Goal: Task Accomplishment & Management: Manage account settings

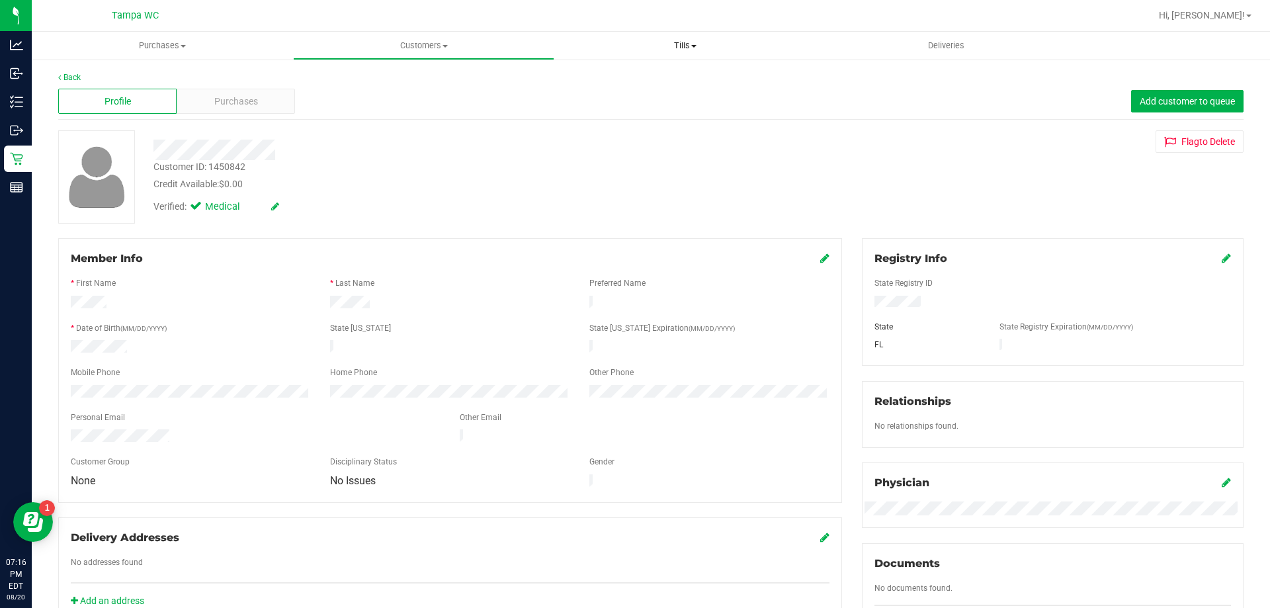
click at [689, 45] on span "Tills" at bounding box center [685, 46] width 260 height 12
click at [675, 79] on li "Manage tills" at bounding box center [684, 80] width 261 height 16
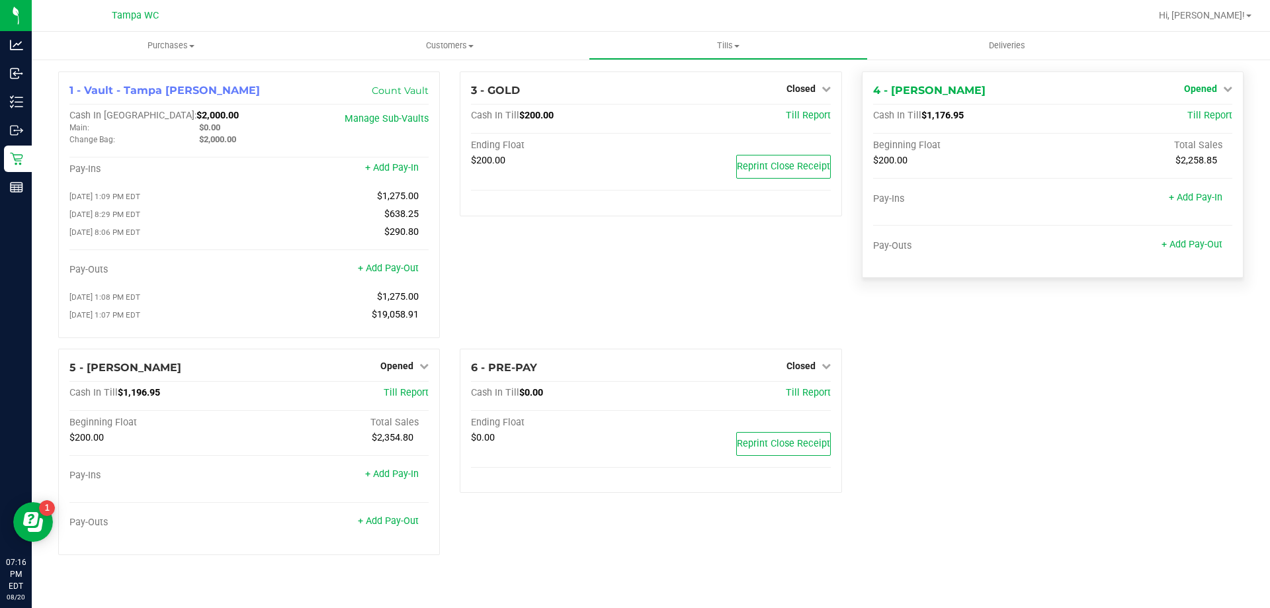
click at [1206, 89] on span "Opened" at bounding box center [1200, 88] width 33 height 11
click at [1198, 117] on link "Close Till" at bounding box center [1202, 116] width 36 height 11
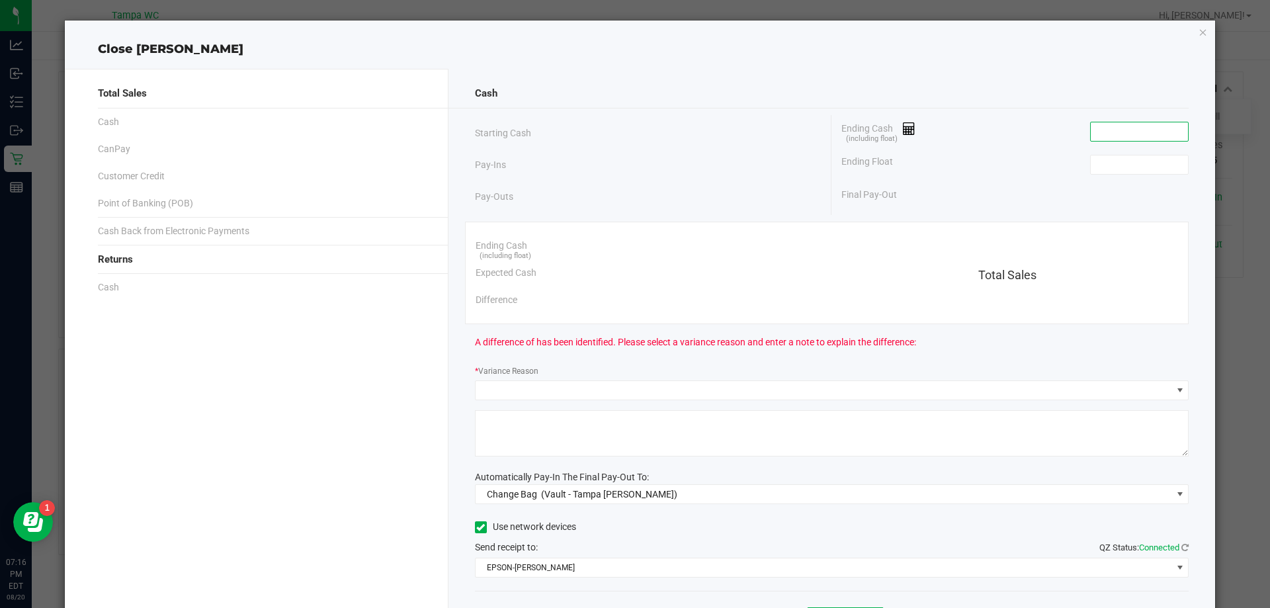
click at [1131, 131] on input at bounding box center [1139, 131] width 97 height 19
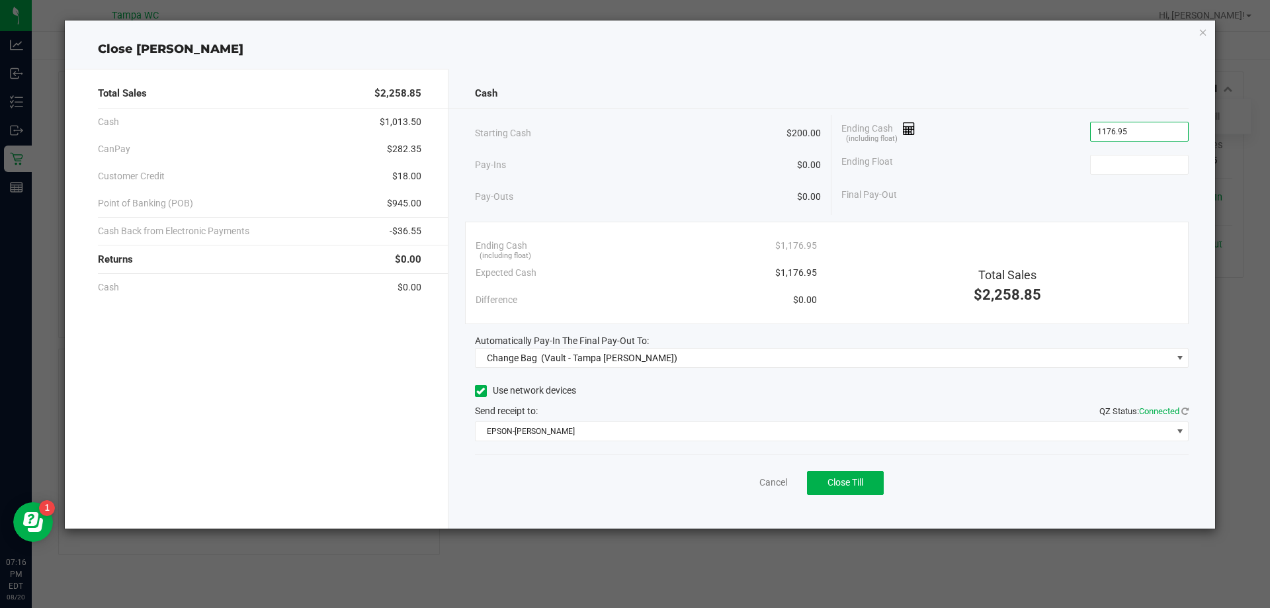
type input "$1,176.95"
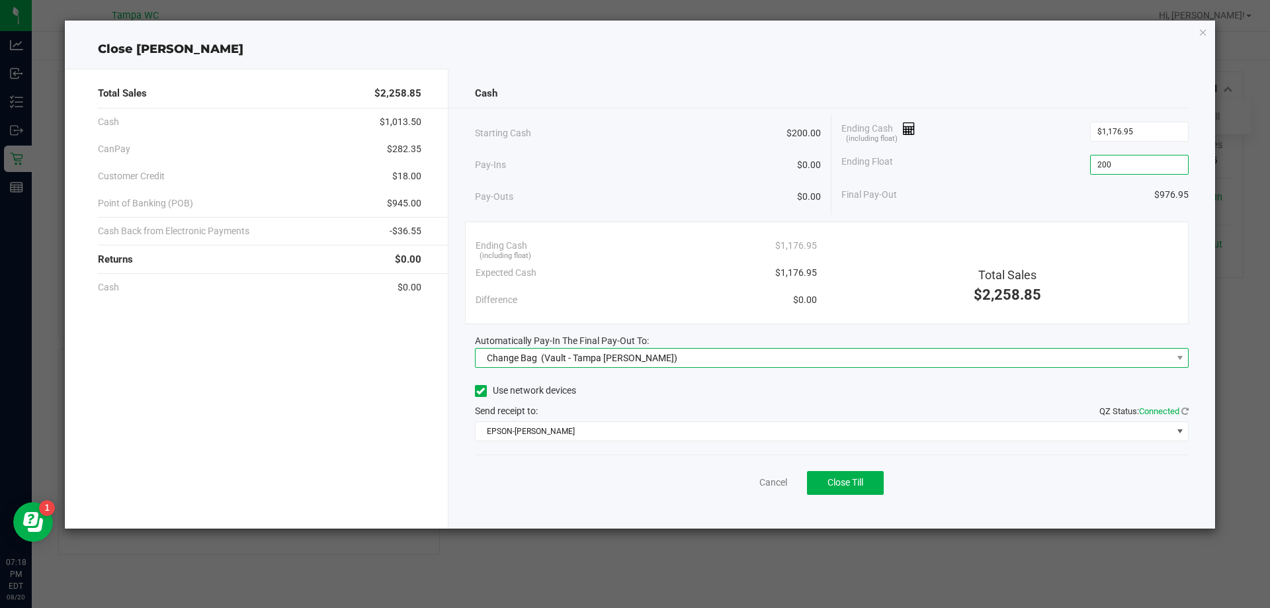
type input "$200.00"
click at [635, 366] on span "Change Bag (Vault - Tampa Fowler)" at bounding box center [824, 358] width 697 height 19
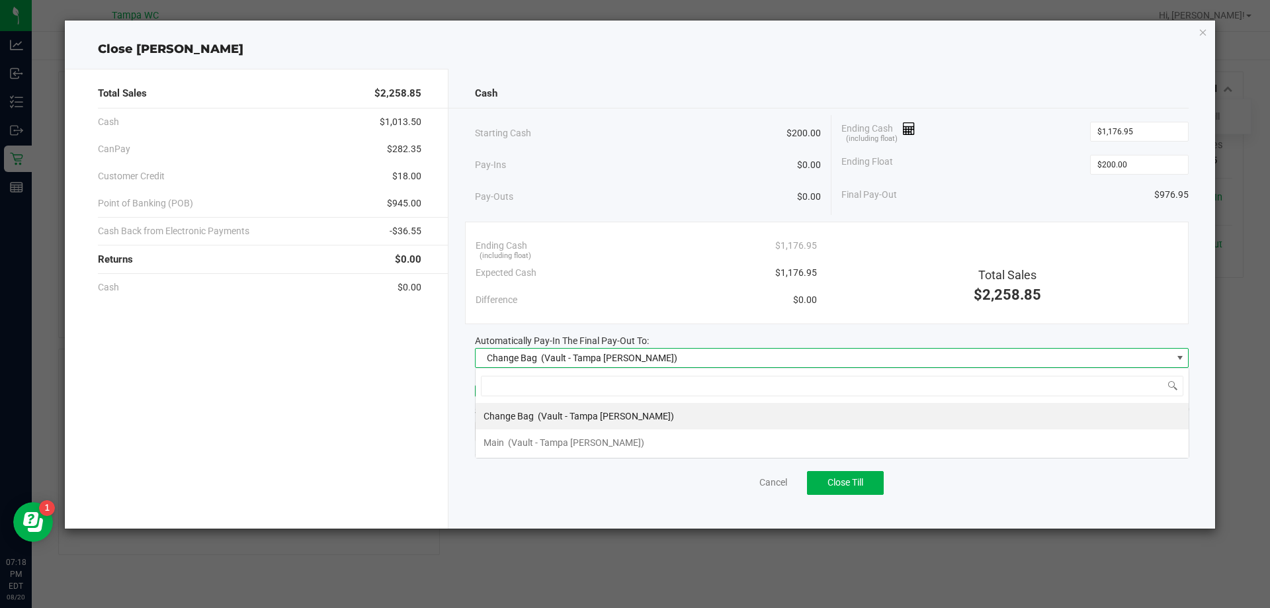
scroll to position [20, 714]
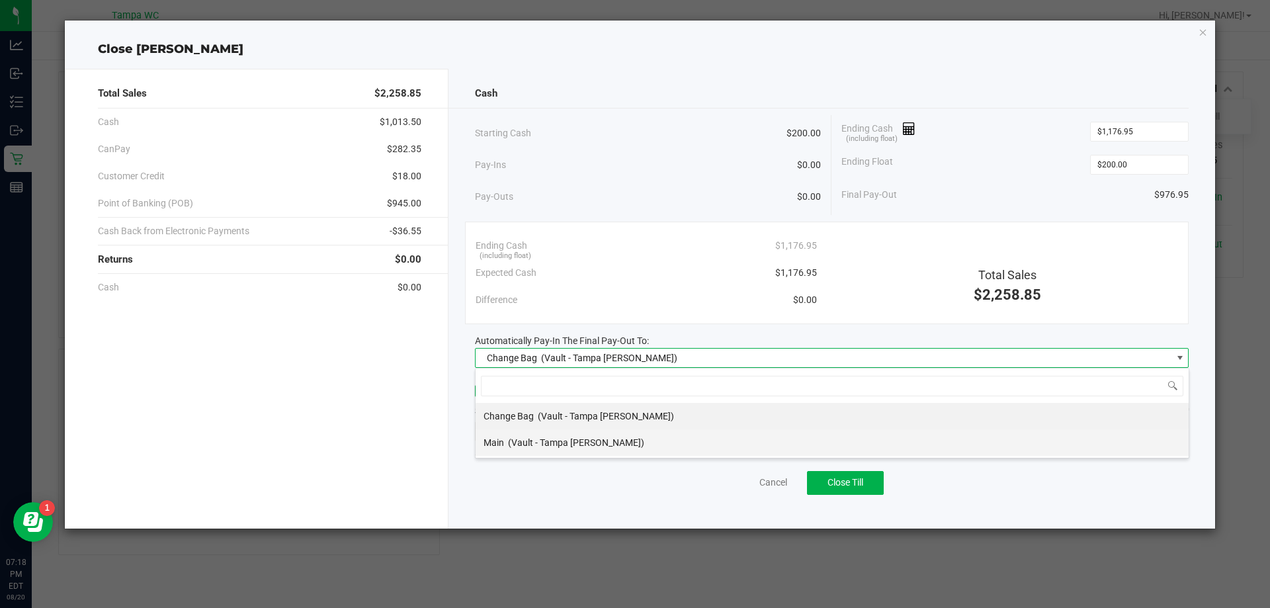
click at [591, 441] on span "(Vault - Tampa [PERSON_NAME])" at bounding box center [576, 442] width 136 height 11
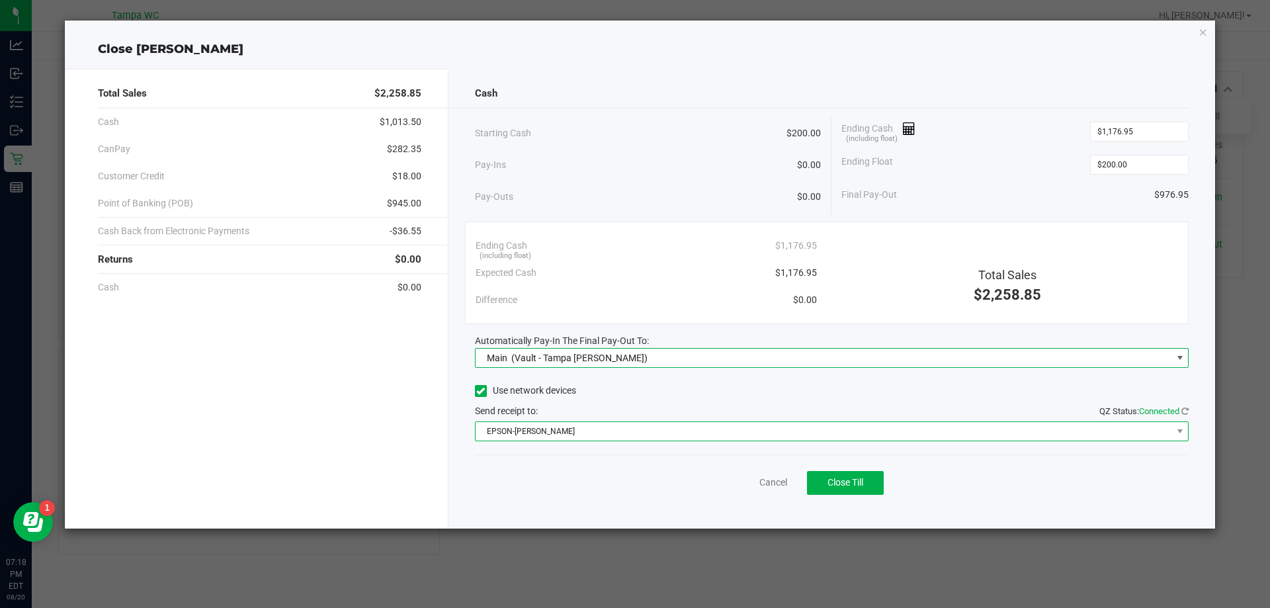
click at [591, 423] on span "EPSON-DAVIS-BISBAL" at bounding box center [824, 431] width 697 height 19
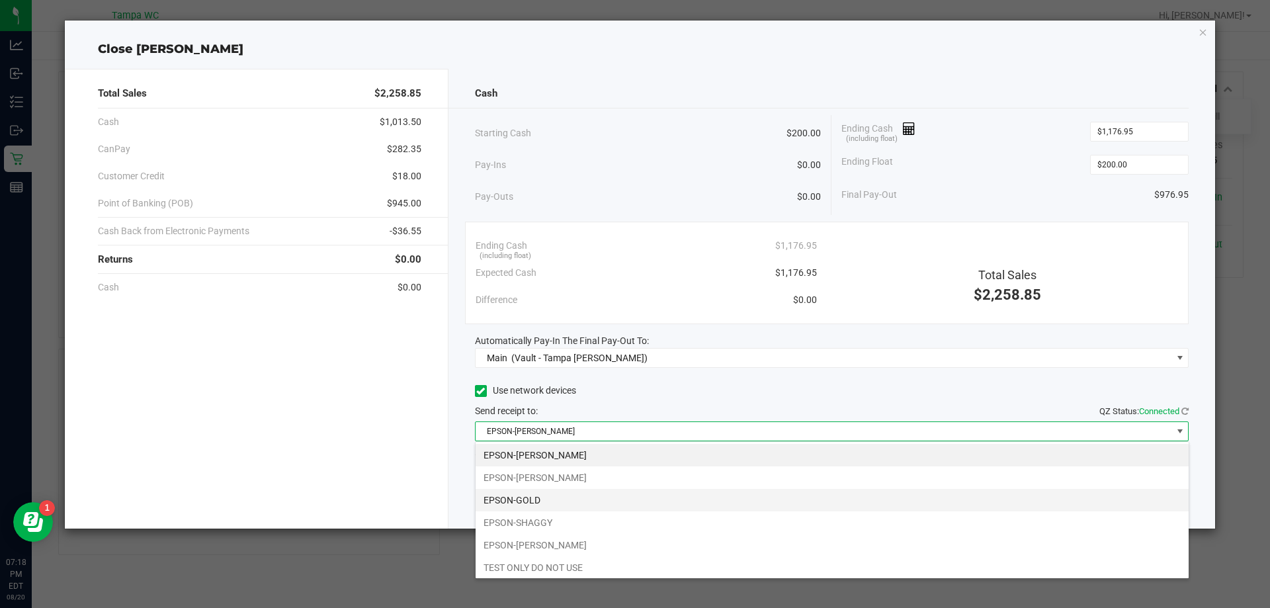
click at [578, 505] on li "EPSON-GOLD" at bounding box center [832, 500] width 713 height 22
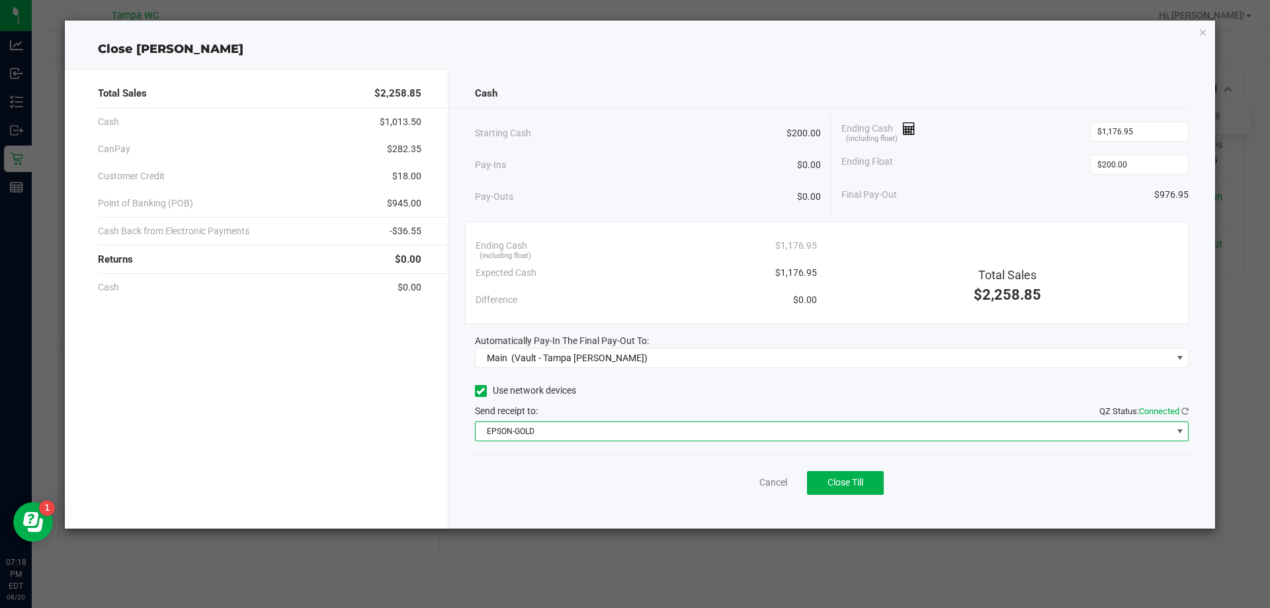
drag, startPoint x: 578, startPoint y: 505, endPoint x: 586, endPoint y: 495, distance: 13.2
click at [525, 486] on div "Cancel Close Till" at bounding box center [832, 480] width 715 height 51
click at [672, 437] on span "EPSON-GOLD" at bounding box center [824, 431] width 697 height 19
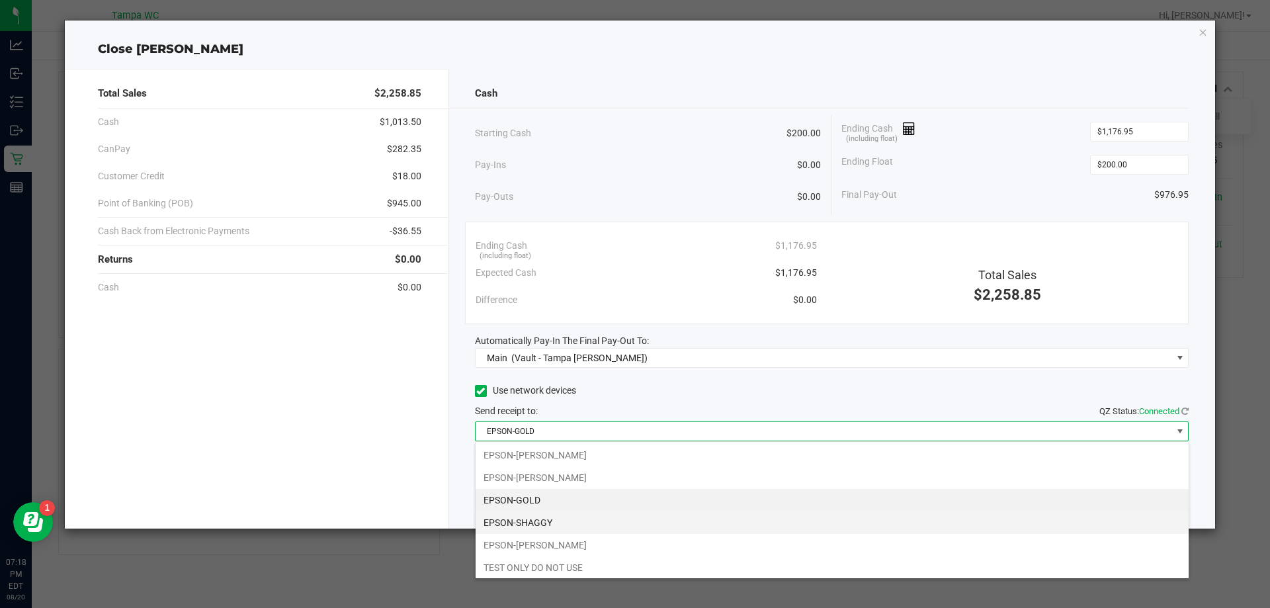
click at [571, 523] on li "EPSON-SHAGGY" at bounding box center [832, 522] width 713 height 22
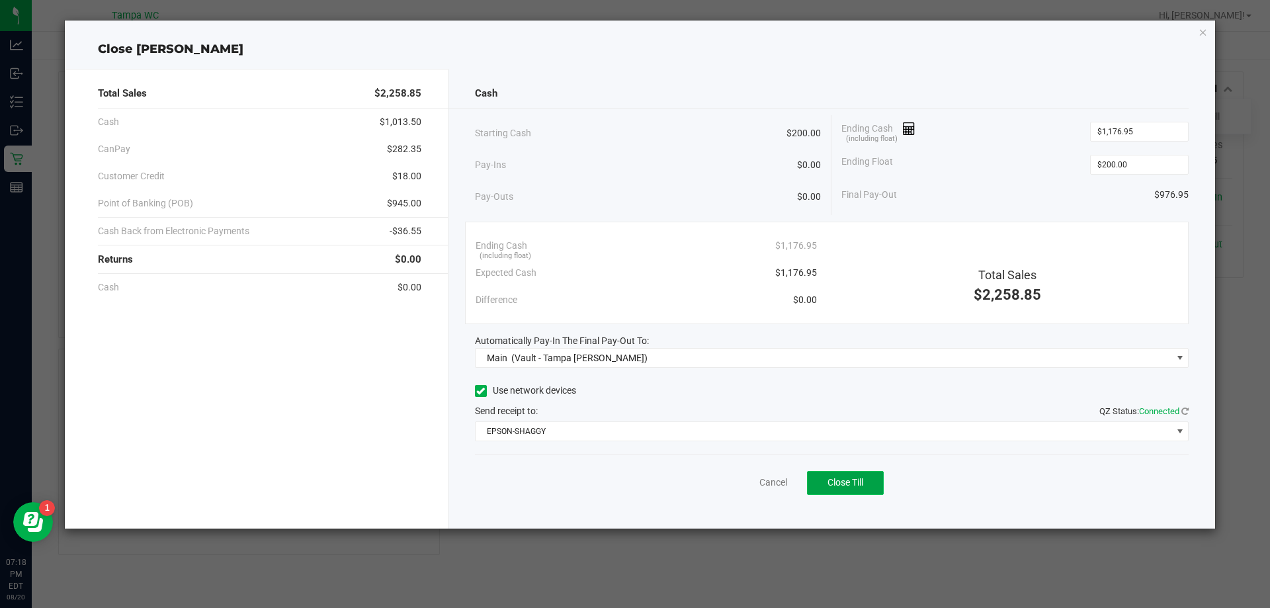
click at [824, 481] on button "Close Till" at bounding box center [845, 483] width 77 height 24
click at [738, 482] on link "Dismiss" at bounding box center [744, 483] width 32 height 14
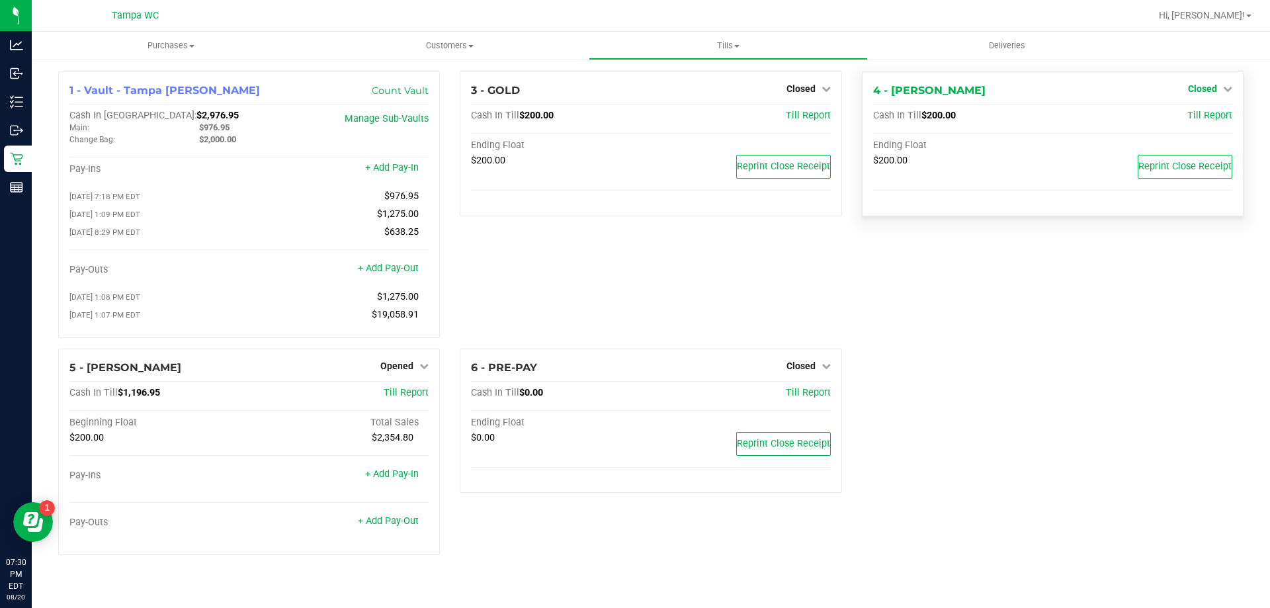
click at [1204, 86] on span "Closed" at bounding box center [1202, 88] width 29 height 11
click at [1156, 251] on div "4 - DAVID-BISBAL Closed Open Till Cash In Till $200.00 Till Report Ending Float…" at bounding box center [1053, 209] width 402 height 277
click at [1206, 114] on link "Open Till" at bounding box center [1202, 116] width 35 height 11
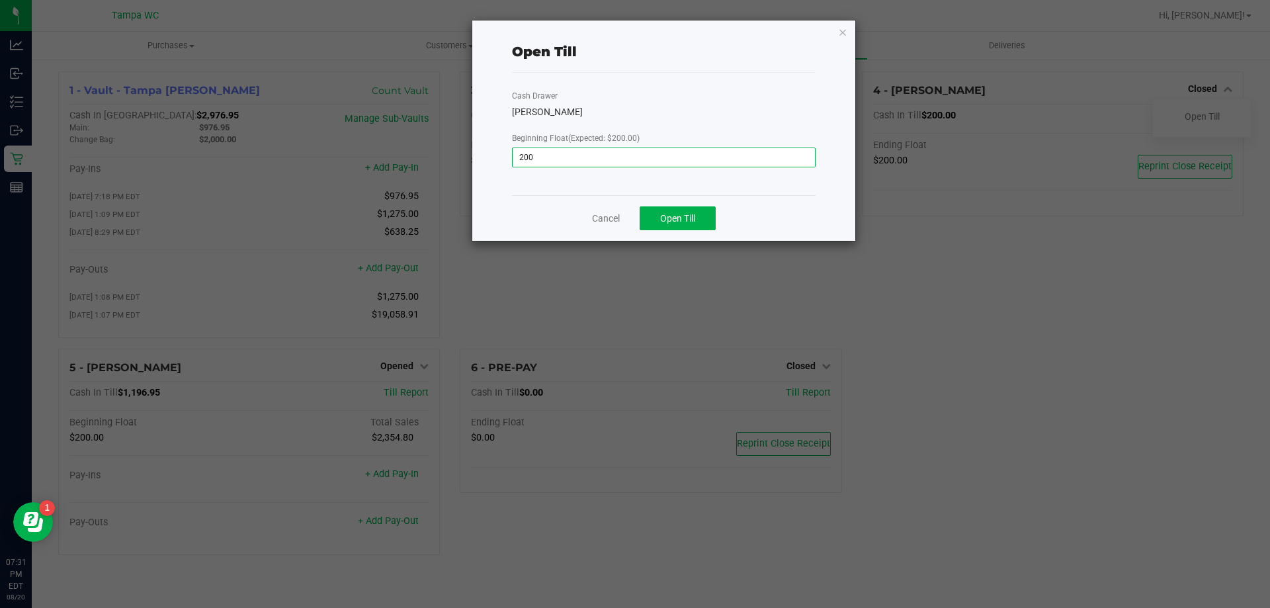
click at [645, 164] on input "200" at bounding box center [664, 157] width 302 height 19
type input "$200.00"
click at [617, 217] on link "Cancel" at bounding box center [606, 219] width 28 height 14
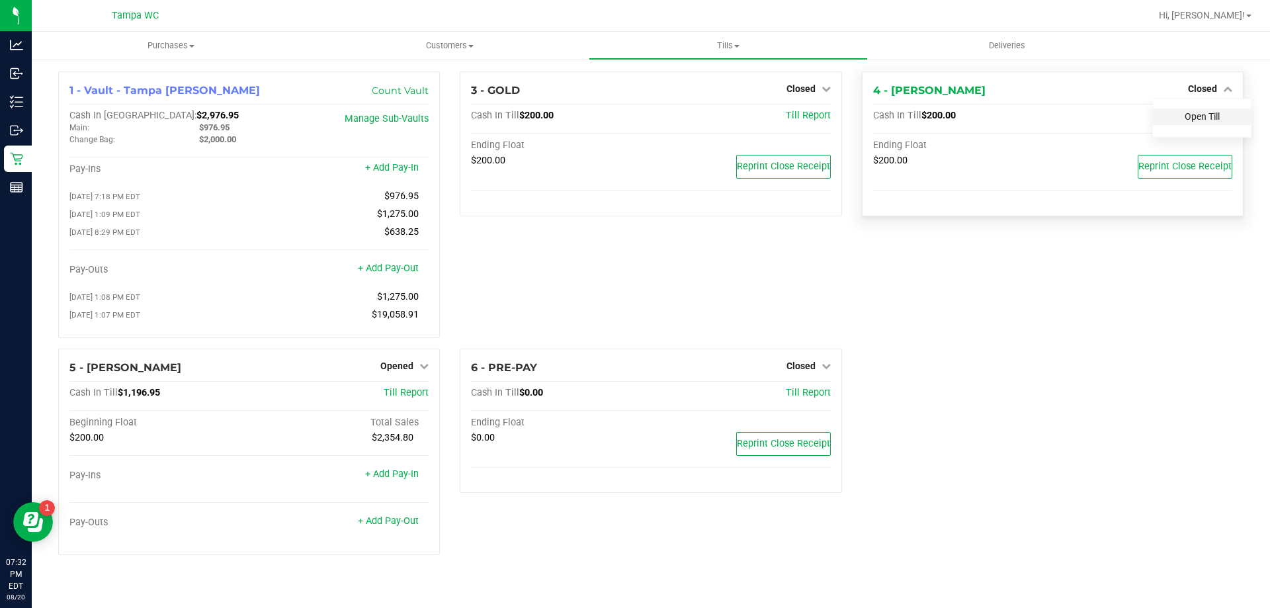
click at [1211, 115] on link "Open Till" at bounding box center [1202, 116] width 35 height 11
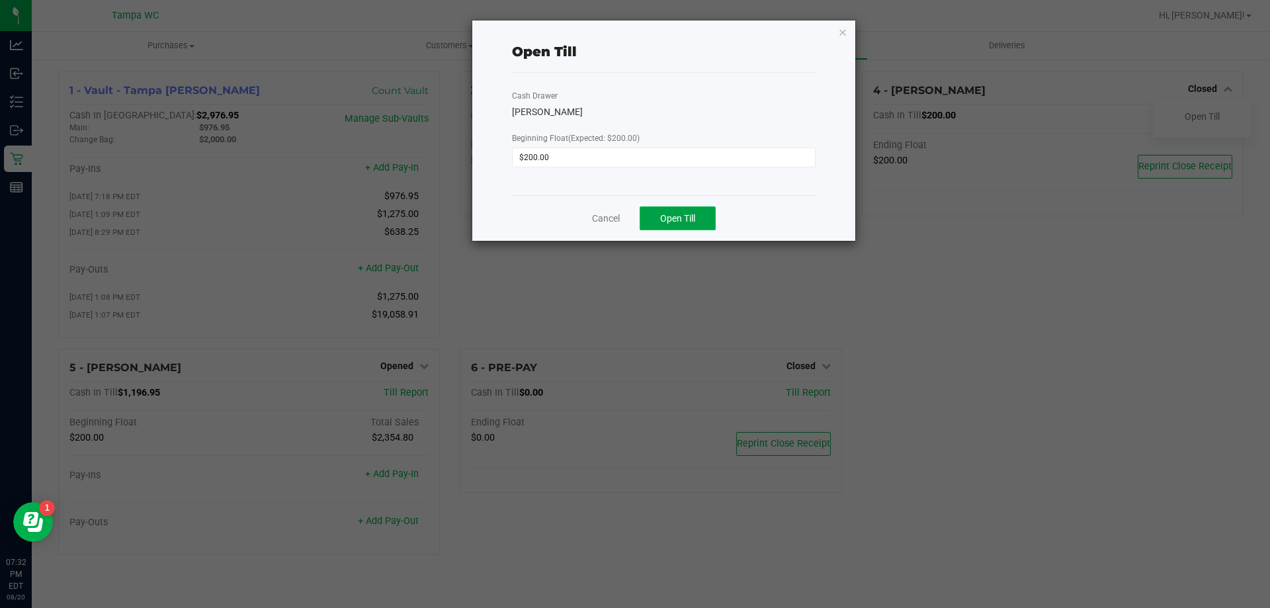
click at [691, 213] on span "Open Till" at bounding box center [677, 218] width 35 height 11
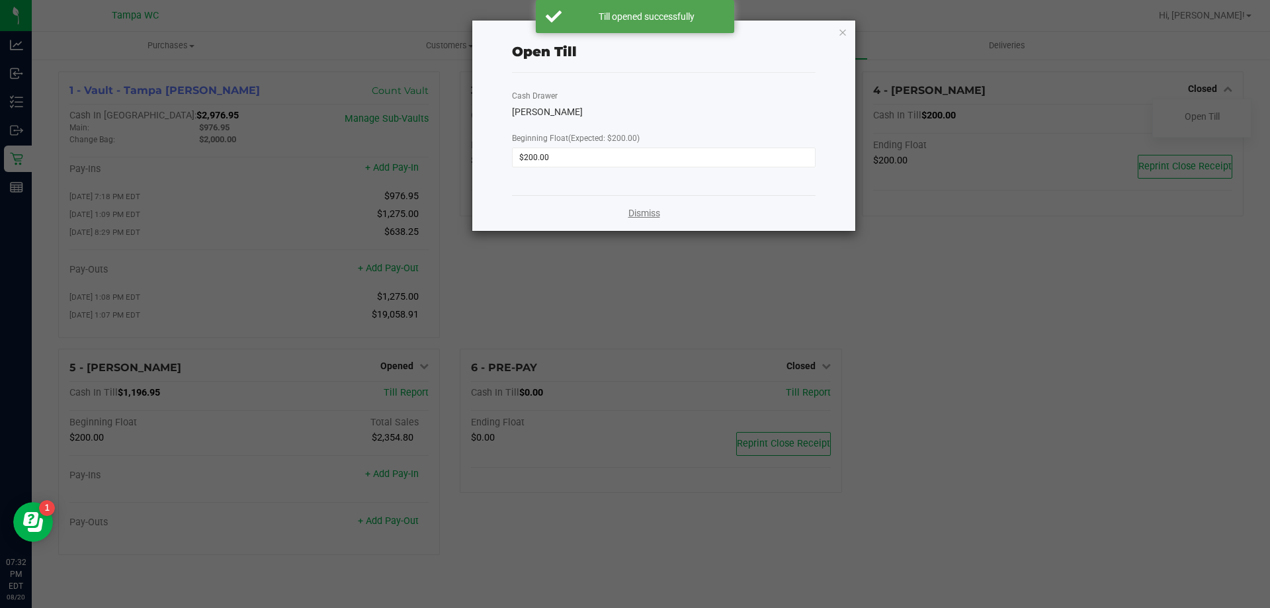
click at [646, 211] on link "Dismiss" at bounding box center [645, 213] width 32 height 14
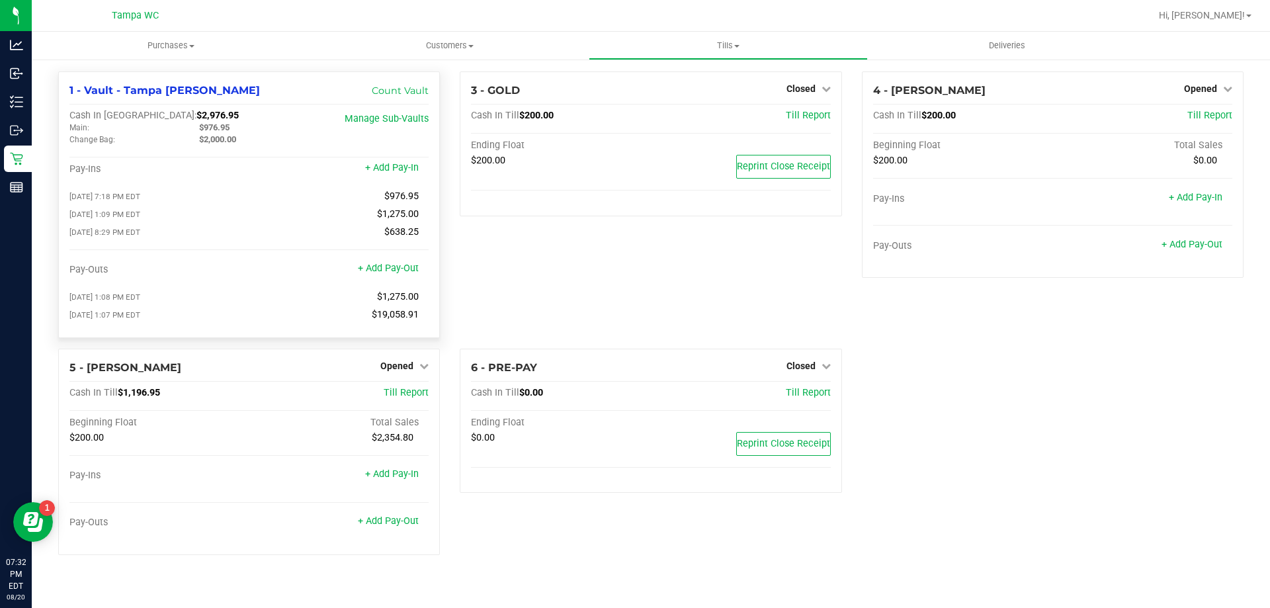
drag, startPoint x: 233, startPoint y: 128, endPoint x: 206, endPoint y: 123, distance: 27.6
click at [206, 123] on div "$976.95" at bounding box center [254, 128] width 130 height 12
copy span "976.95"
click at [1190, 202] on link "+ Add Pay-In" at bounding box center [1196, 197] width 54 height 11
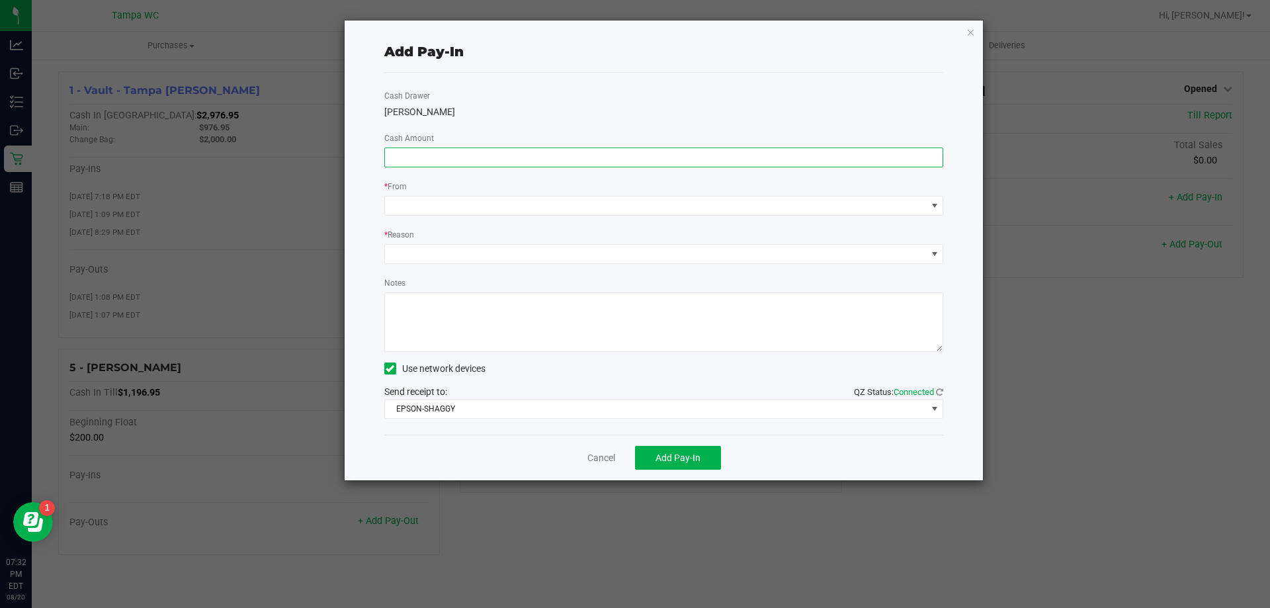
click at [526, 155] on input at bounding box center [664, 157] width 558 height 19
paste input "976.95"
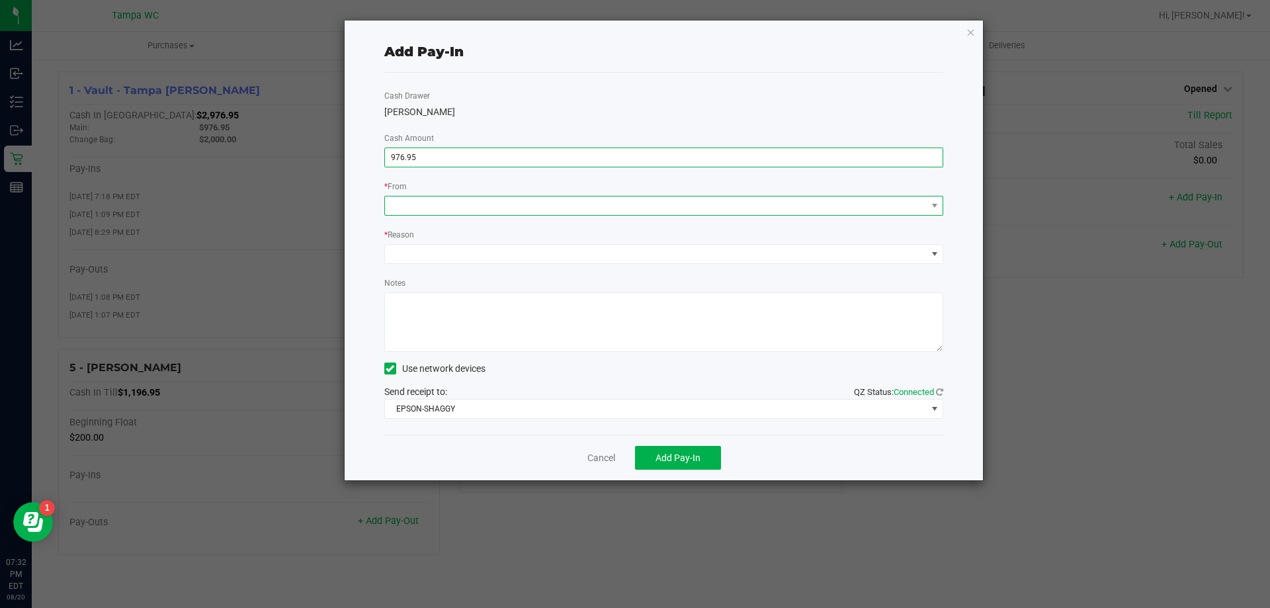
type input "$976.95"
click at [445, 208] on span at bounding box center [656, 205] width 542 height 19
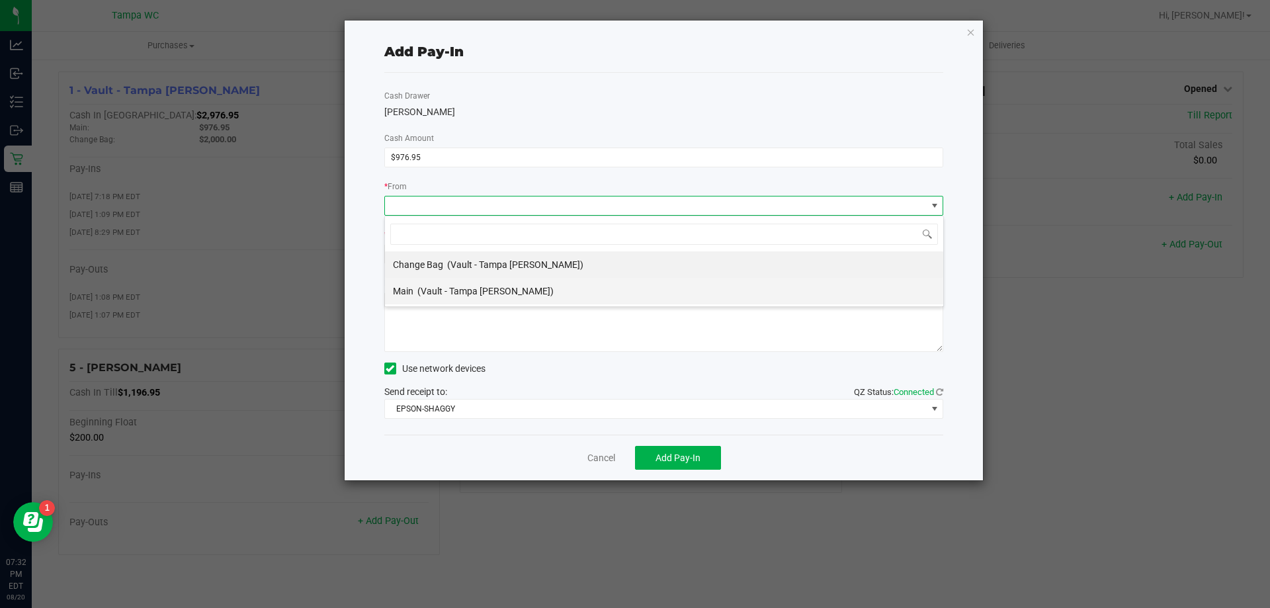
scroll to position [20, 559]
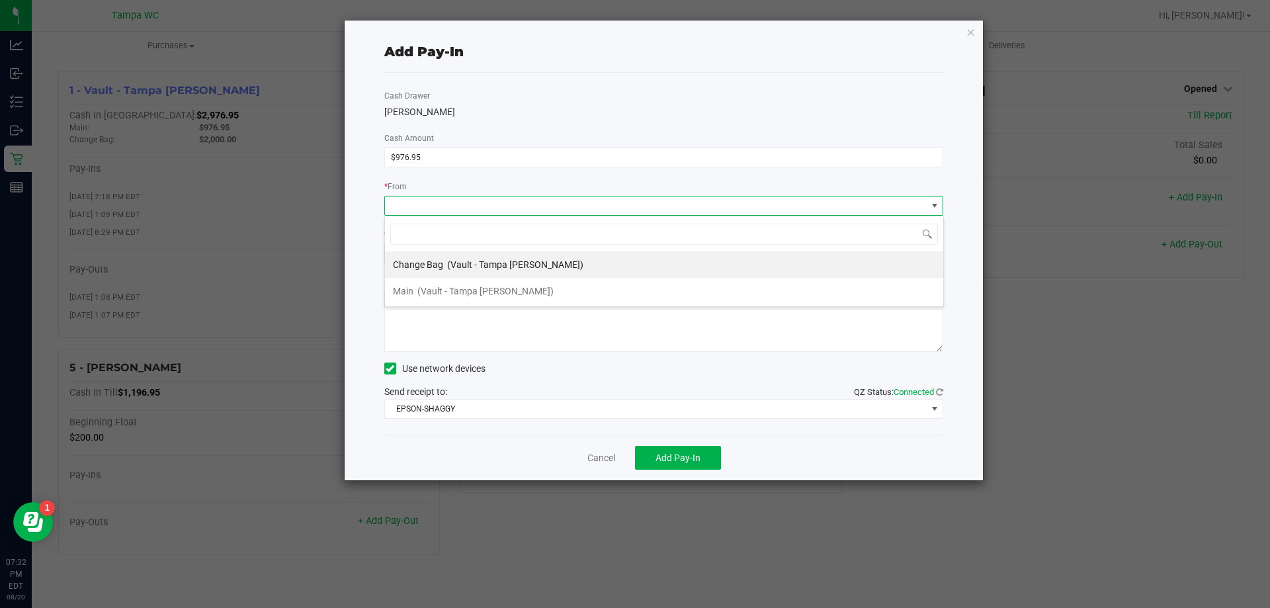
click at [443, 286] on span "(Vault - Tampa [PERSON_NAME])" at bounding box center [485, 291] width 136 height 11
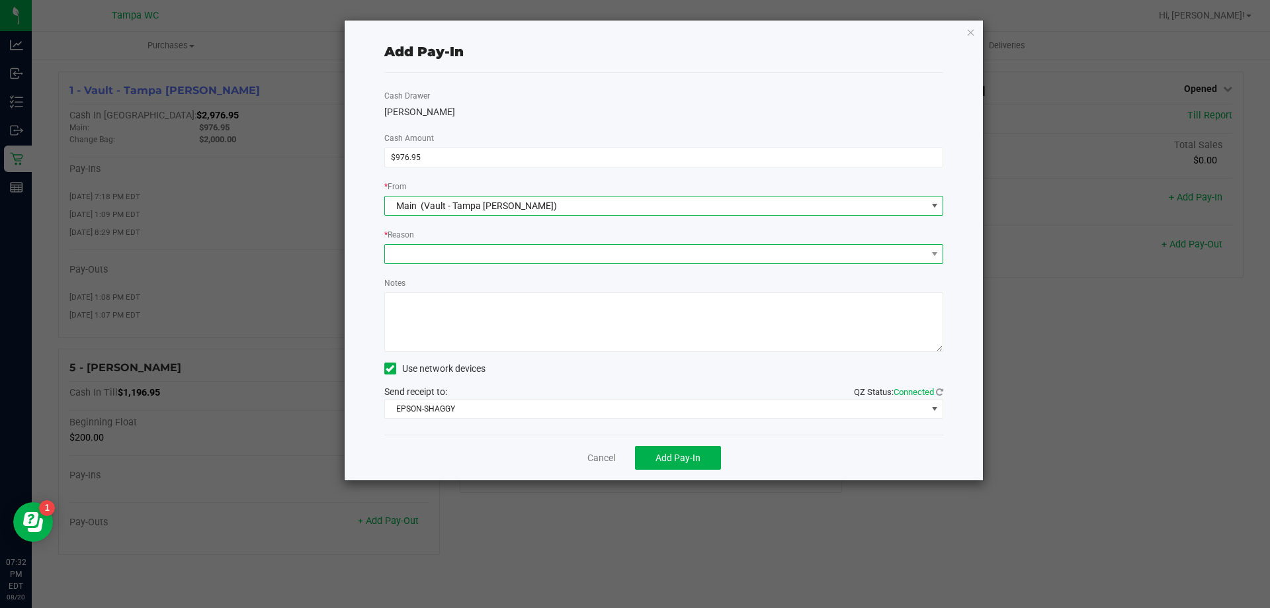
click at [414, 253] on span at bounding box center [656, 254] width 542 height 19
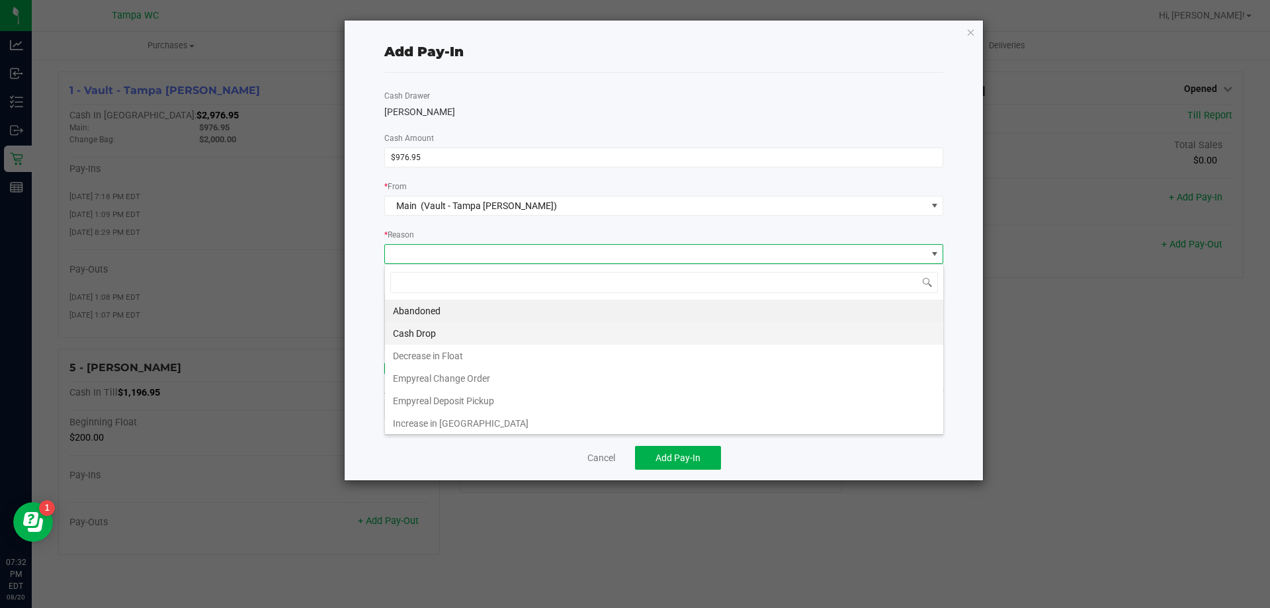
click at [421, 329] on li "Cash Drop" at bounding box center [664, 333] width 558 height 22
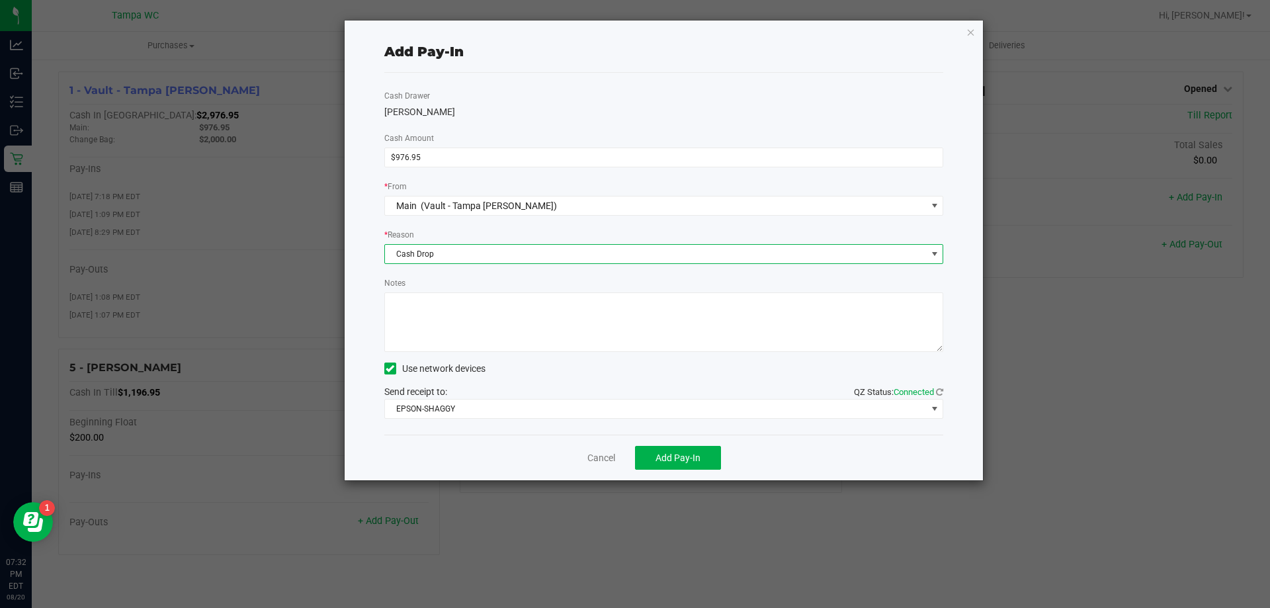
click at [423, 333] on textarea "Notes" at bounding box center [664, 322] width 560 height 60
type textarea "cw"
click at [670, 464] on button "Add Pay-In" at bounding box center [678, 458] width 86 height 24
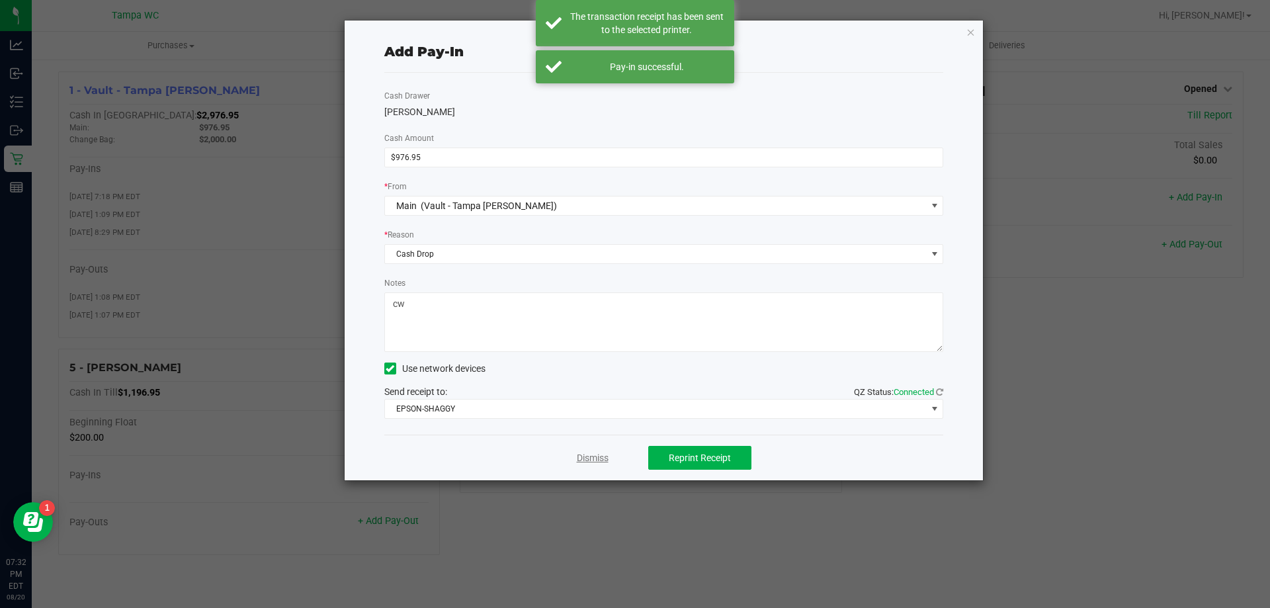
click at [600, 460] on link "Dismiss" at bounding box center [593, 458] width 32 height 14
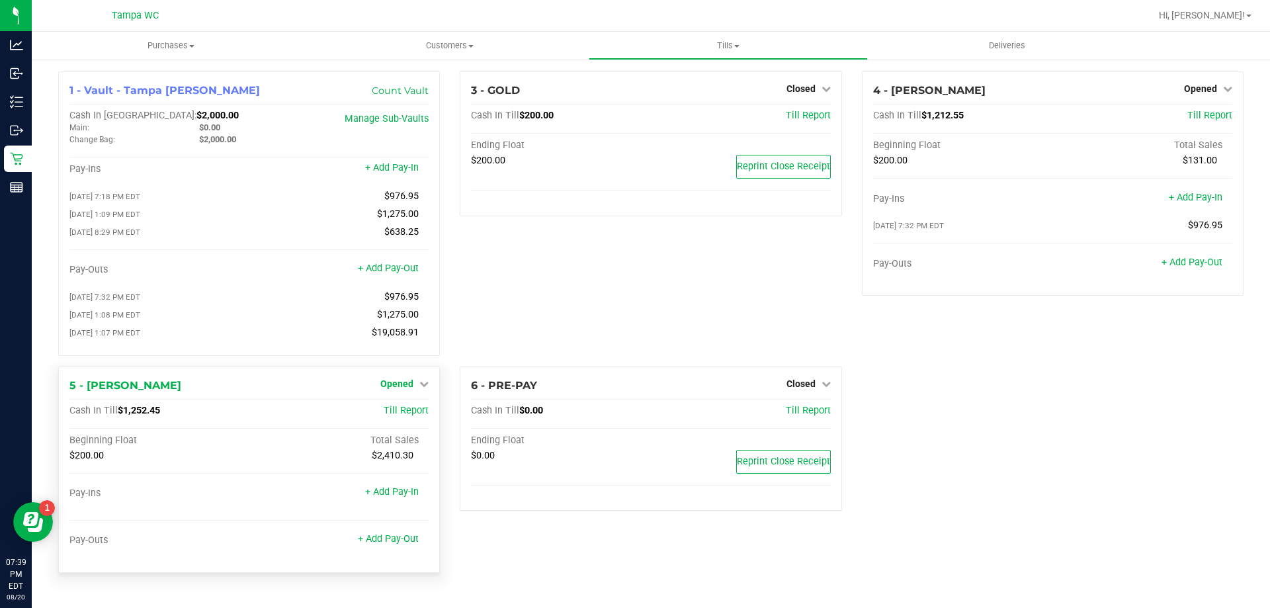
click at [398, 389] on span "Opened" at bounding box center [396, 383] width 33 height 11
click at [396, 416] on link "Close Till" at bounding box center [399, 411] width 36 height 11
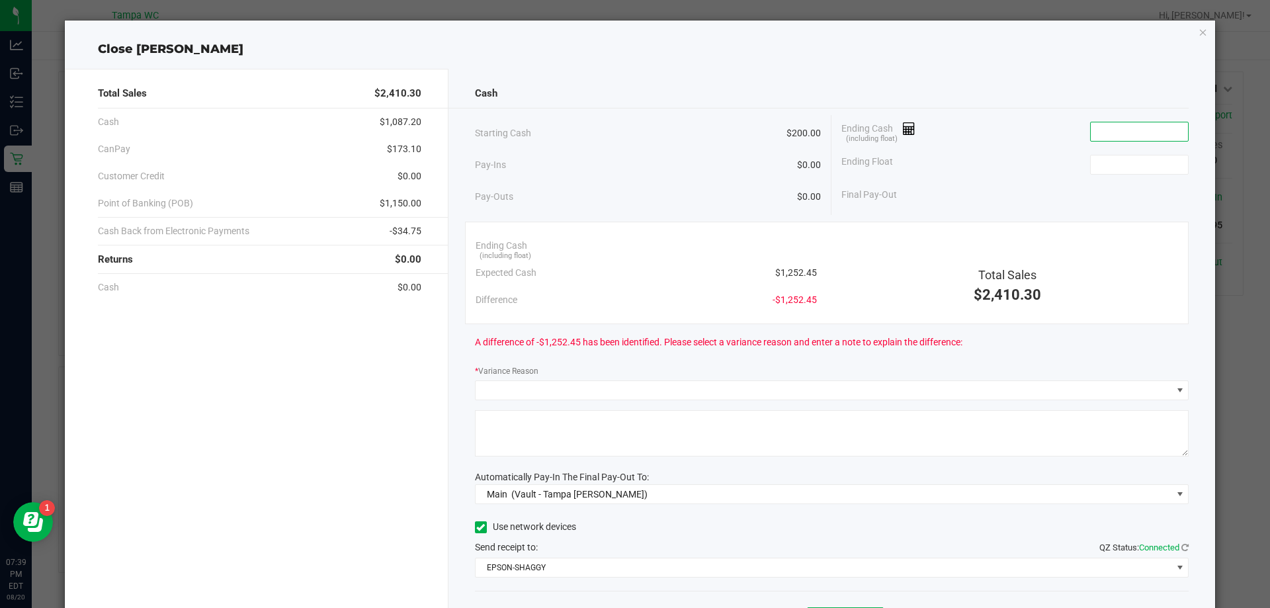
click at [1125, 127] on input at bounding box center [1139, 131] width 97 height 19
type input "1252.45"
